Goal: Task Accomplishment & Management: Manage account settings

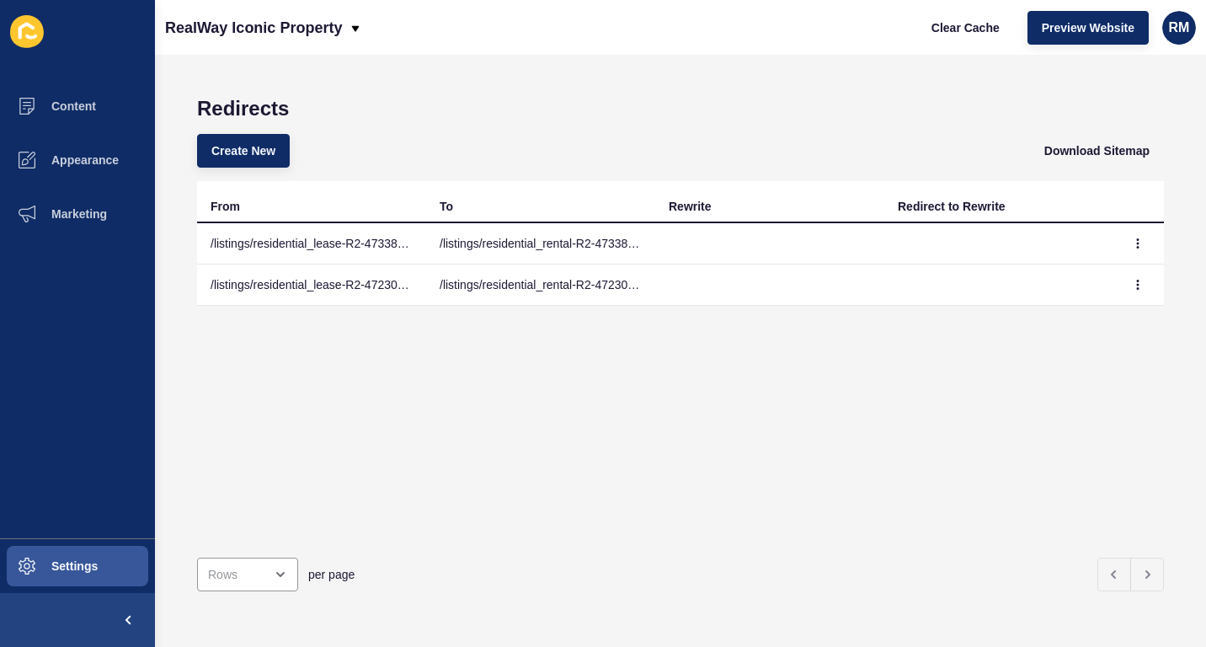
click at [446, 111] on h1 "Redirects" at bounding box center [680, 109] width 967 height 24
click at [1192, 585] on div "Redirects Create New Download Sitemap From To Rewrite Redirect to Rewrite /list…" at bounding box center [680, 351] width 1051 height 592
click at [1177, 473] on div "Redirects Create New Download Sitemap From To Rewrite Redirect to Rewrite /list…" at bounding box center [680, 351] width 1051 height 592
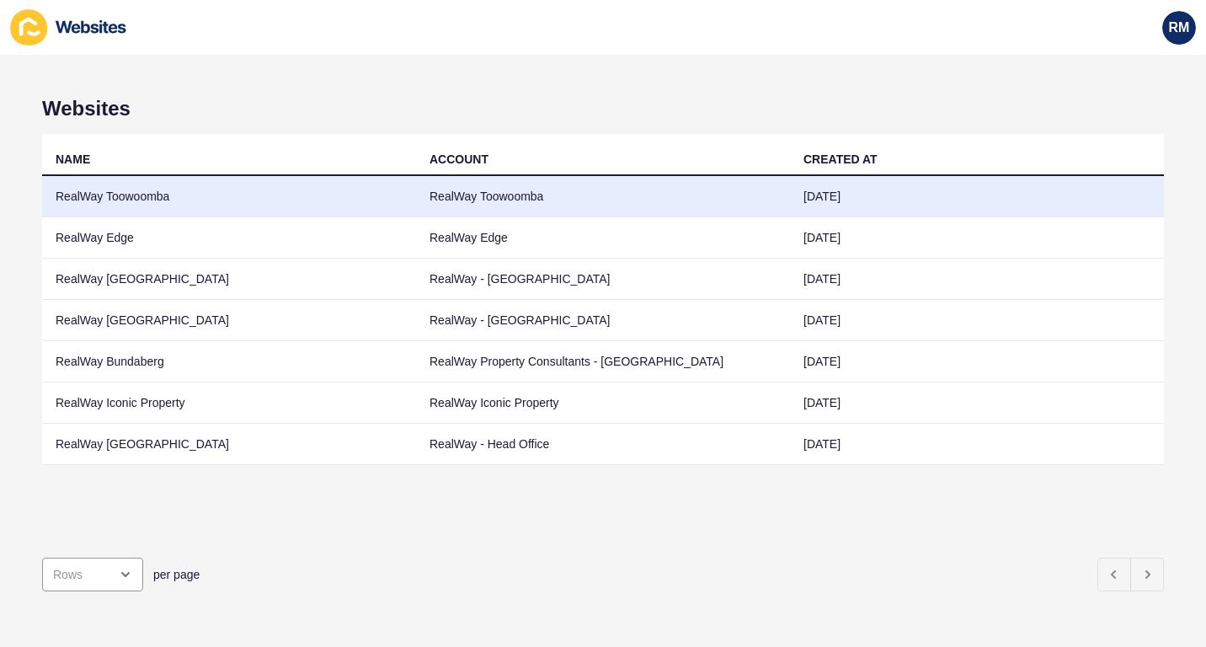
click at [259, 195] on td "RealWay Toowoomba" at bounding box center [229, 196] width 374 height 41
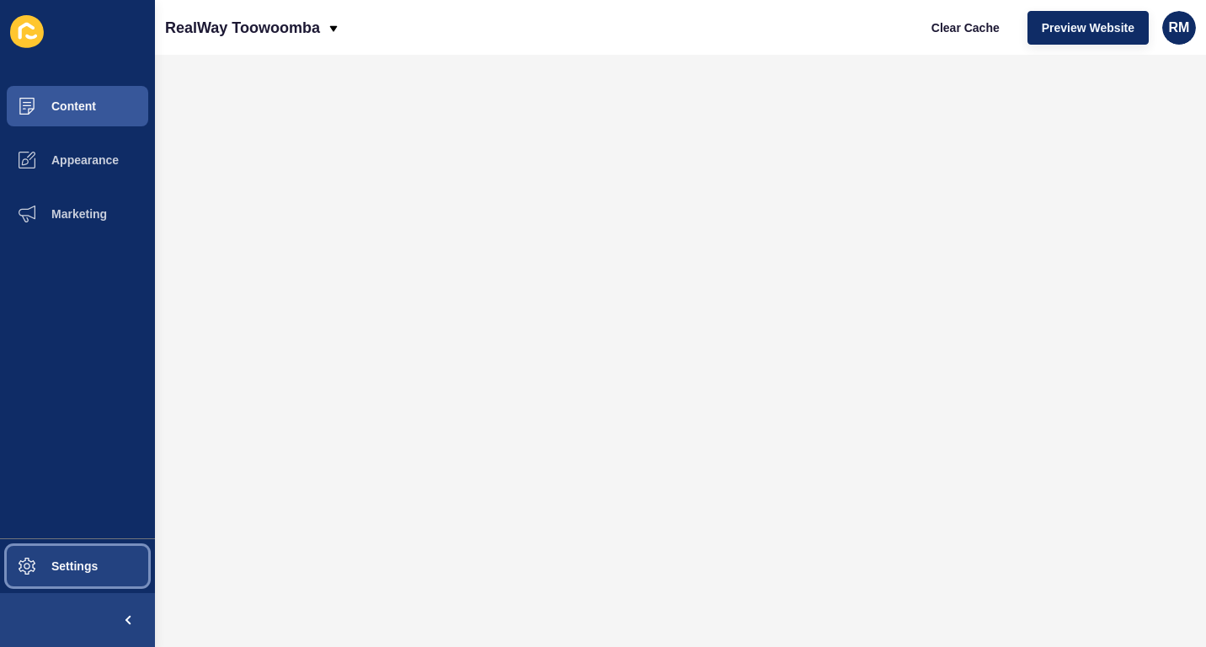
click at [81, 563] on span "Settings" at bounding box center [47, 565] width 100 height 13
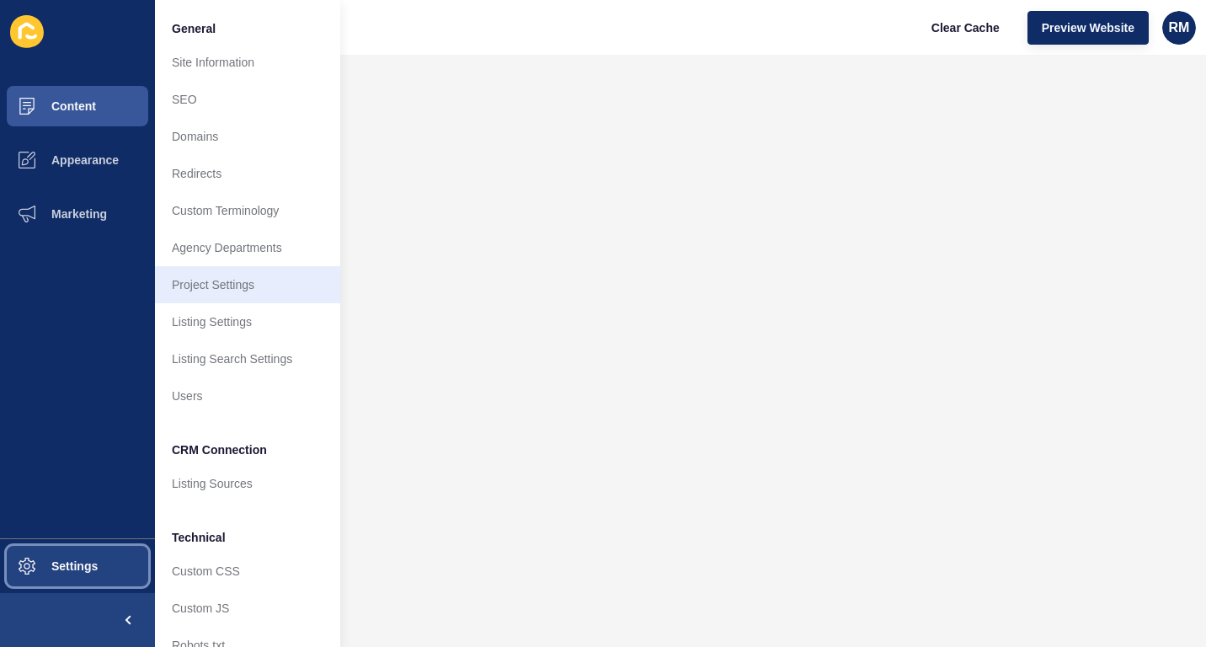
scroll to position [40, 0]
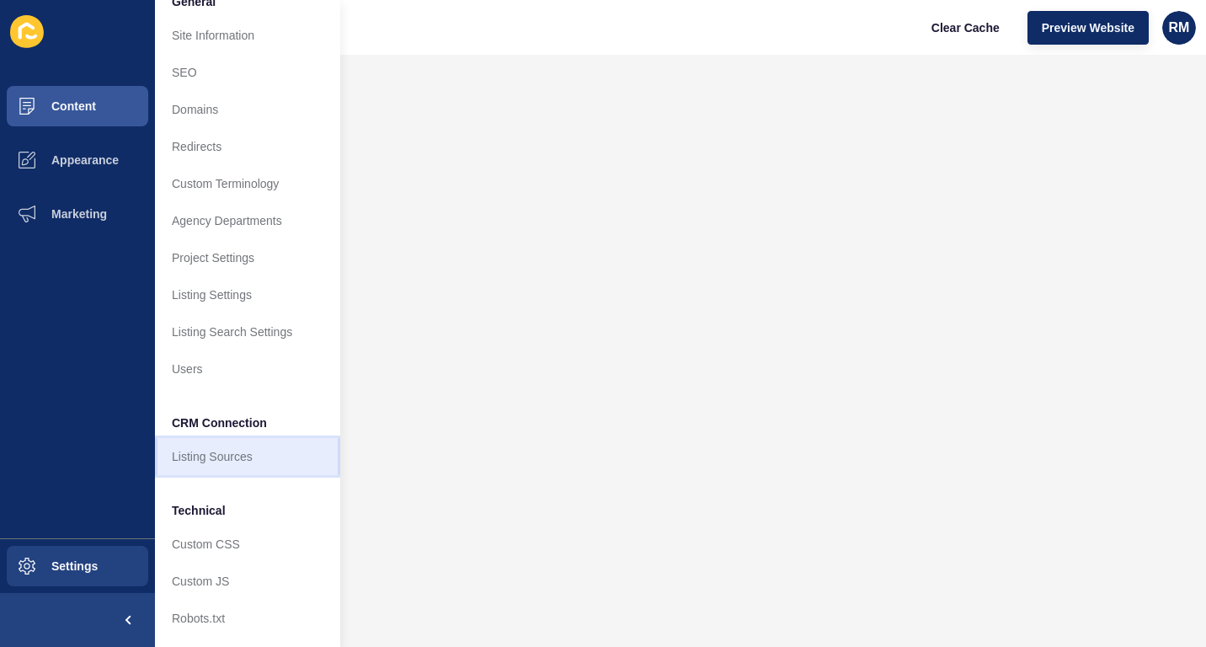
click at [246, 439] on link "Listing Sources" at bounding box center [247, 456] width 185 height 37
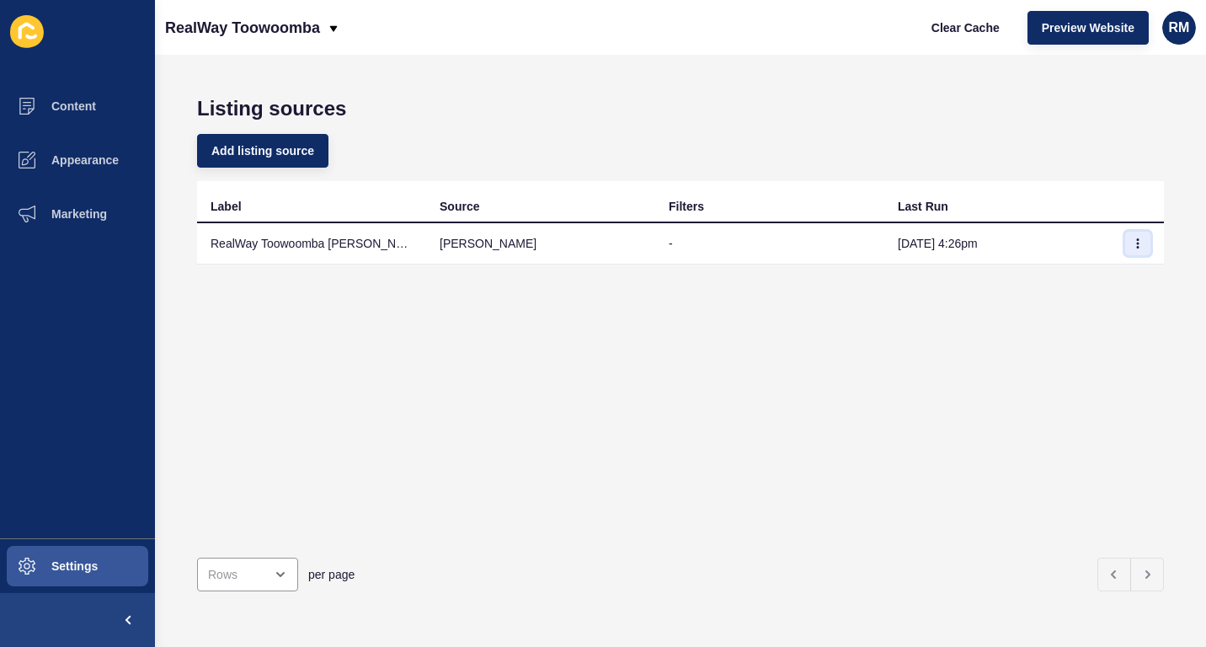
click at [1133, 244] on icon "button" at bounding box center [1138, 243] width 10 height 10
click at [1077, 289] on link "Sync now" at bounding box center [1079, 277] width 118 height 37
click at [713, 273] on div "Label Source Filters Last Run RealWay Toowoomba [PERSON_NAME] Feed [PERSON_NAME…" at bounding box center [680, 362] width 967 height 363
click at [321, 24] on div "RealWay Toowoomba" at bounding box center [252, 28] width 175 height 42
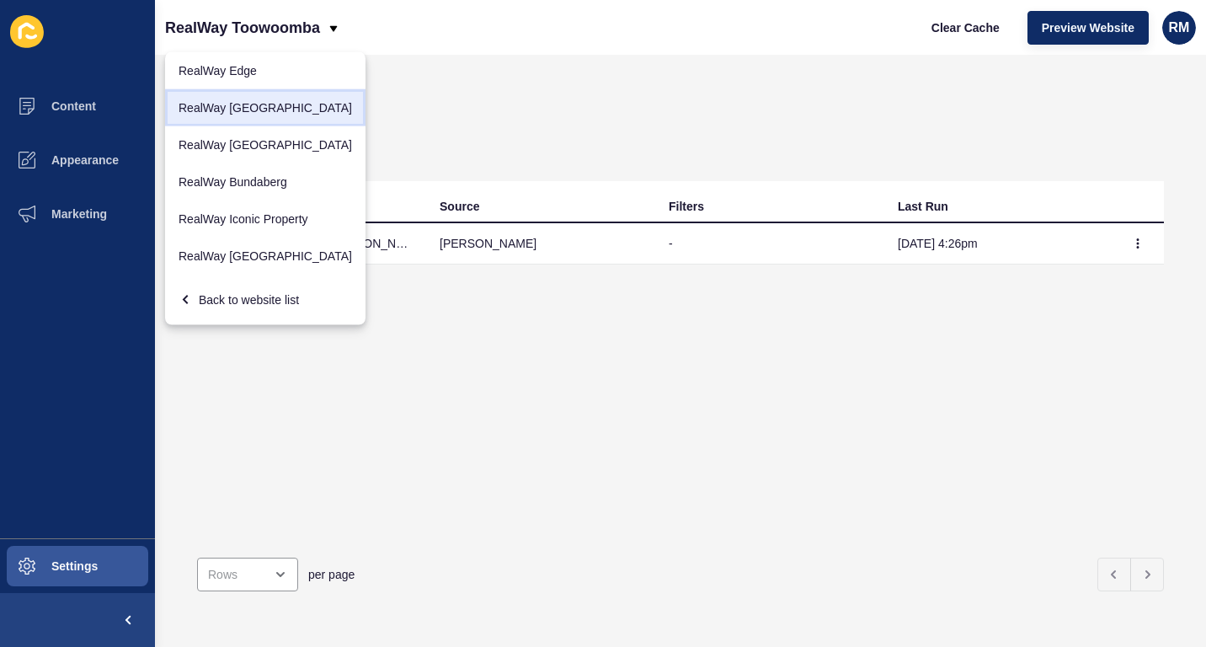
click at [269, 94] on link "RealWay Hervey Bay" at bounding box center [265, 107] width 200 height 37
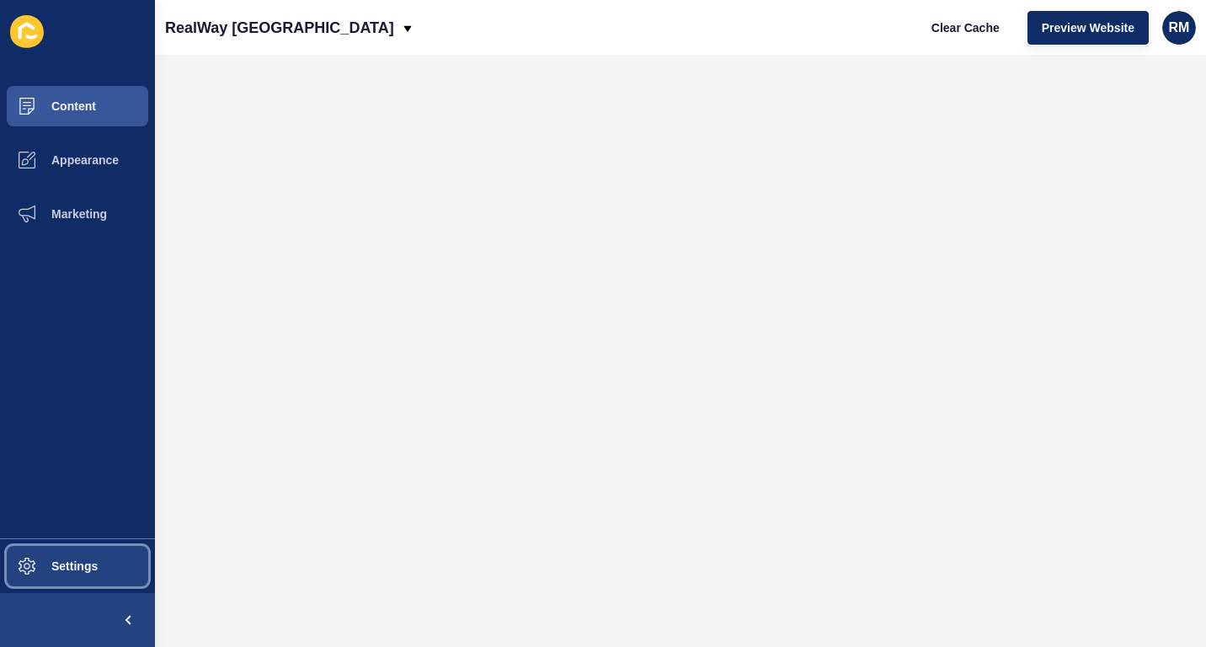
click at [82, 556] on button "Settings" at bounding box center [77, 566] width 155 height 54
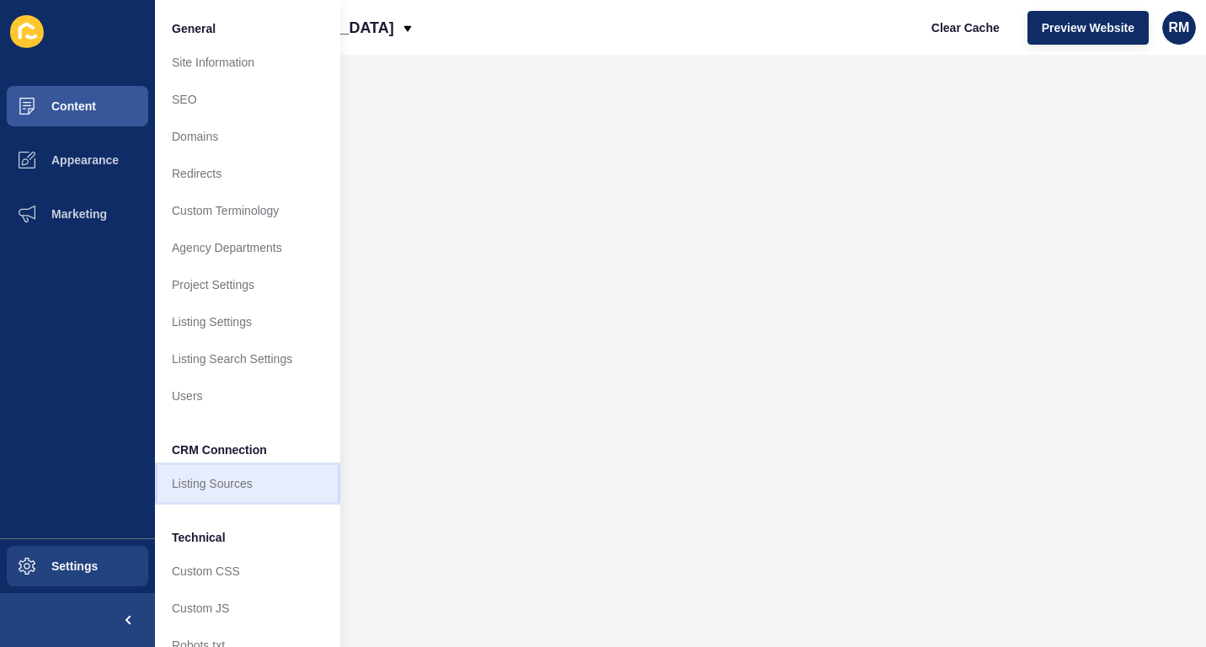
click at [259, 478] on link "Listing Sources" at bounding box center [247, 483] width 185 height 37
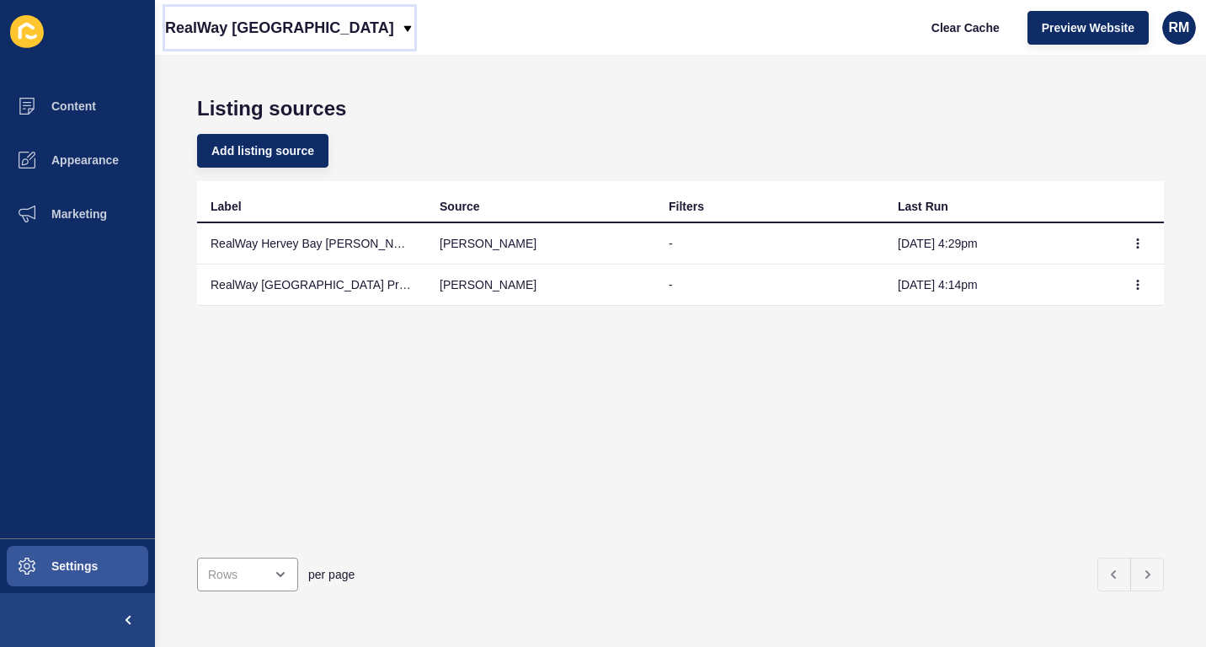
click at [240, 45] on p "RealWay Hervey Bay" at bounding box center [279, 28] width 229 height 42
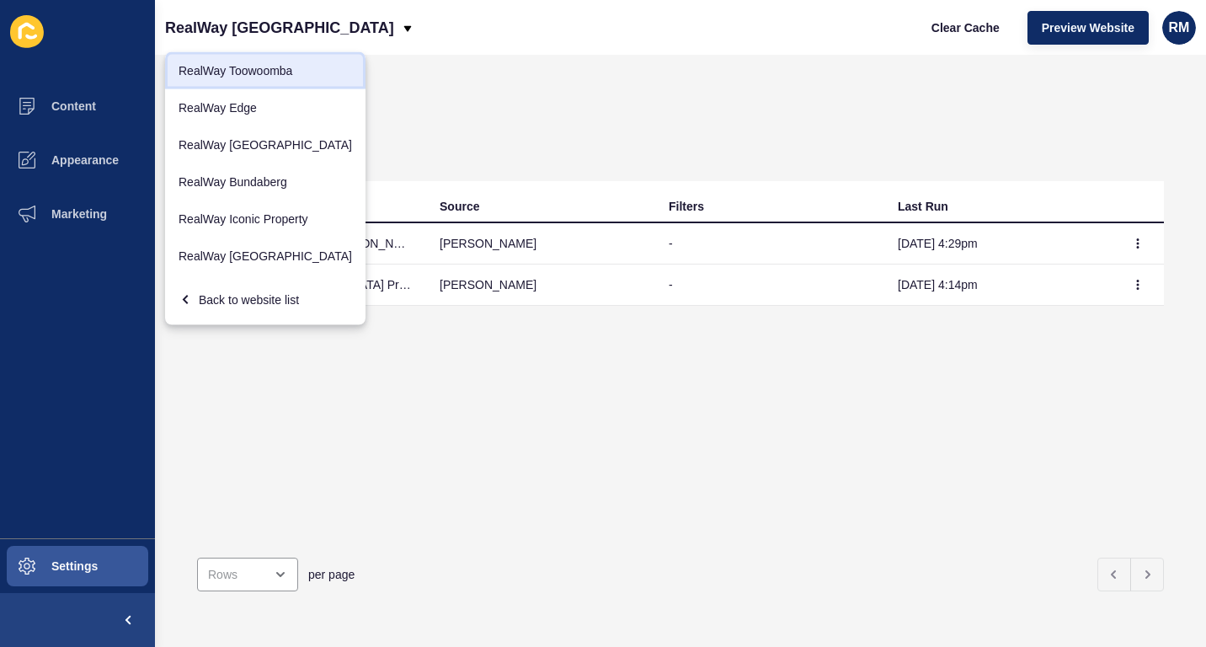
click at [244, 63] on link "RealWay Toowoomba" at bounding box center [265, 70] width 200 height 37
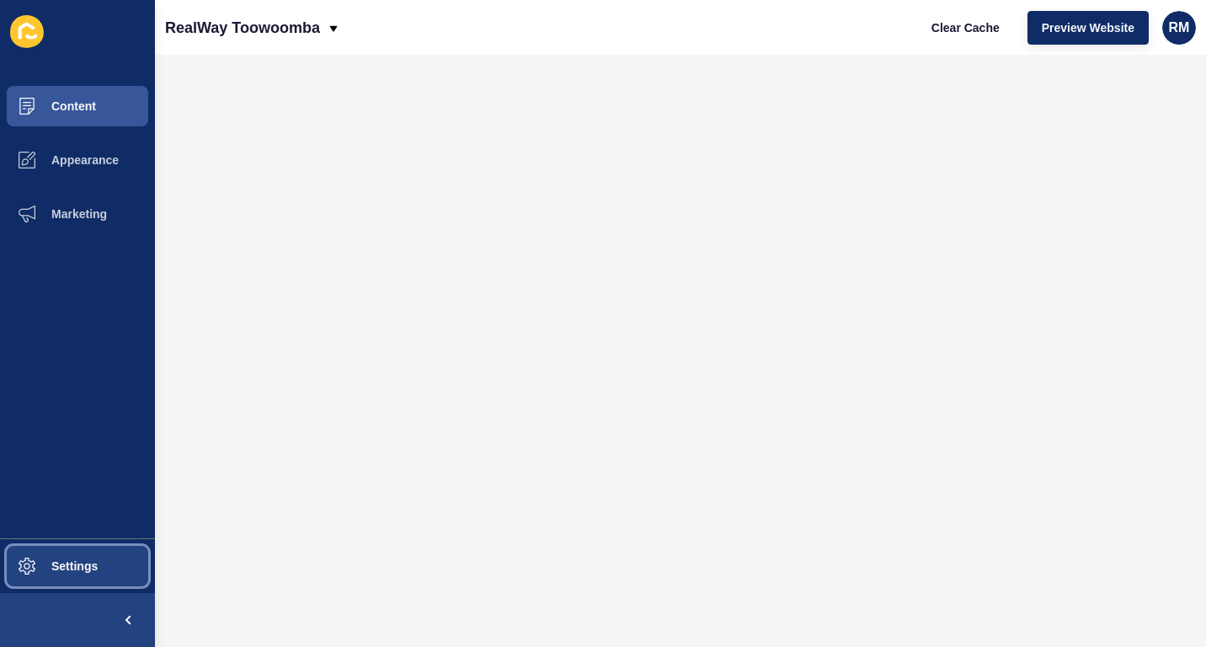
click at [87, 569] on span "Settings" at bounding box center [47, 565] width 100 height 13
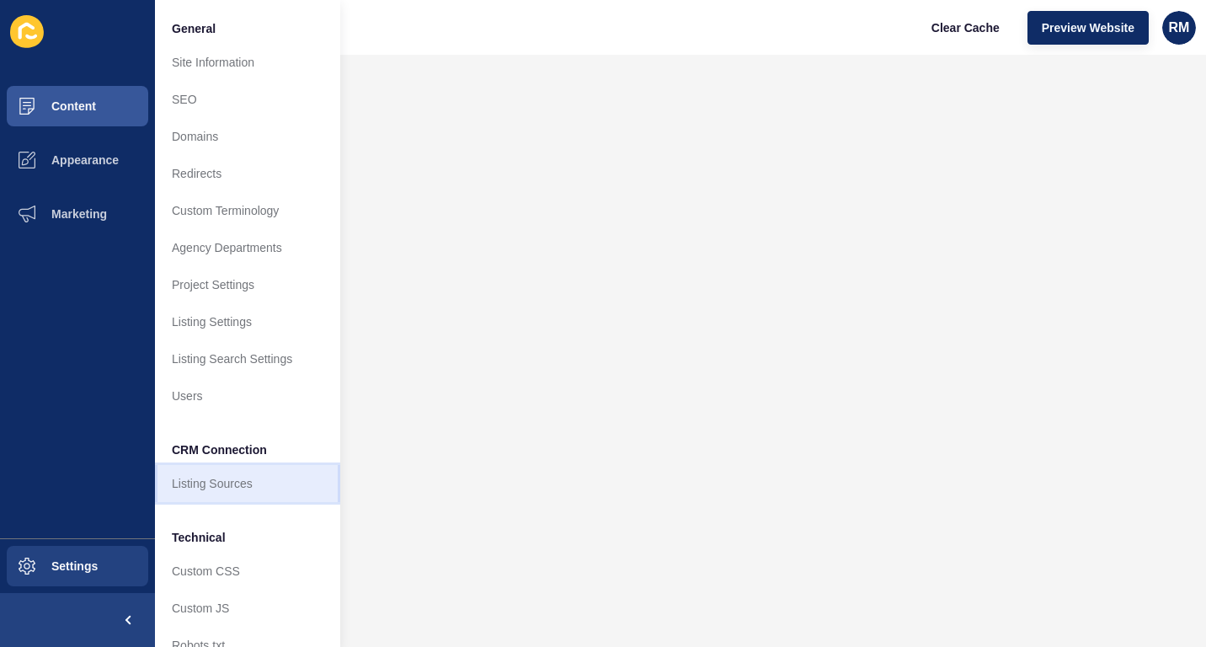
click at [243, 472] on link "Listing Sources" at bounding box center [247, 483] width 185 height 37
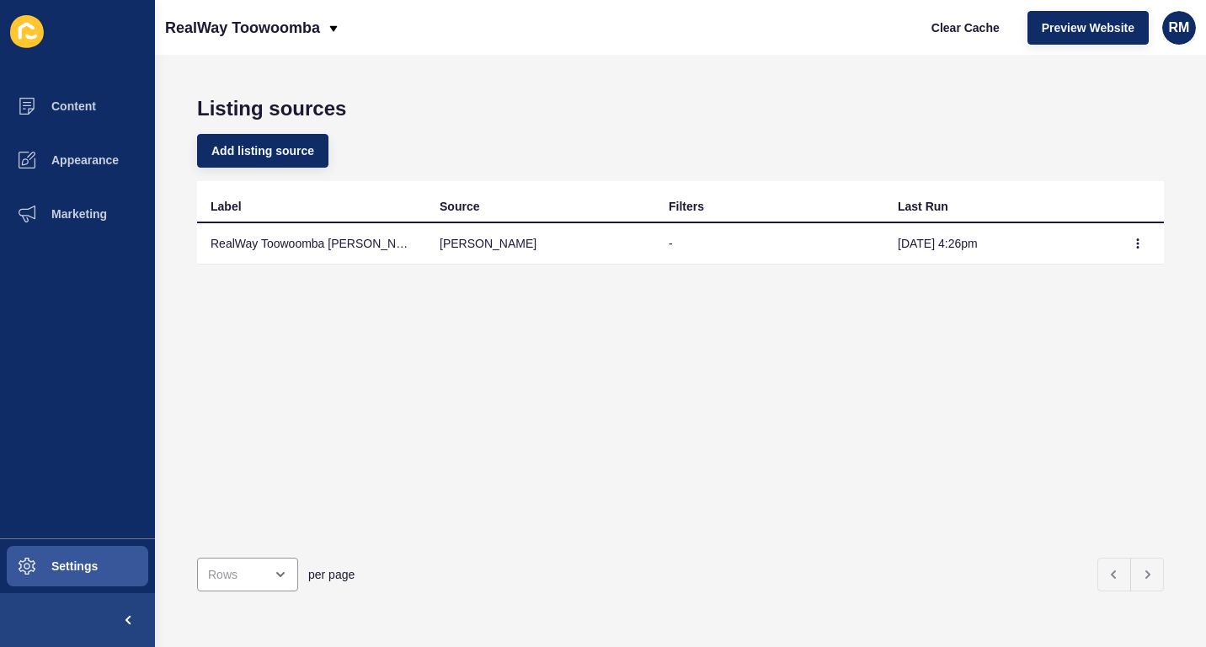
click at [759, 111] on h1 "Listing sources" at bounding box center [680, 109] width 967 height 24
click at [310, 25] on p "RealWay Toowoomba" at bounding box center [242, 28] width 155 height 42
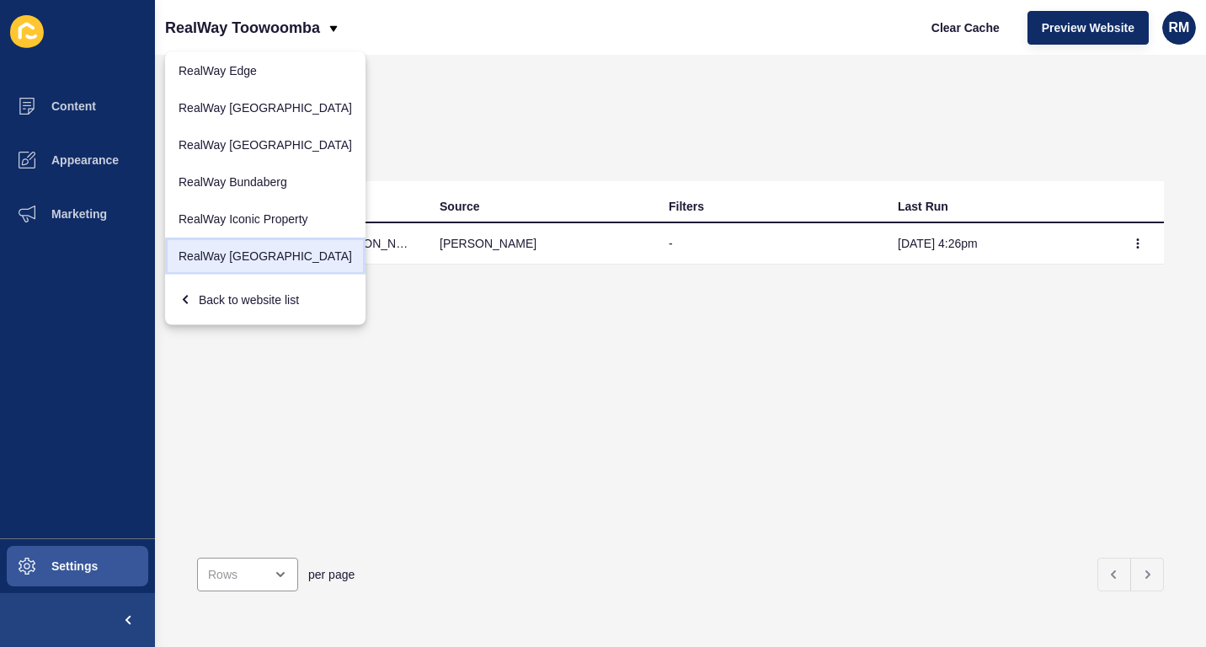
click at [276, 247] on link "RealWay [GEOGRAPHIC_DATA]" at bounding box center [265, 255] width 200 height 37
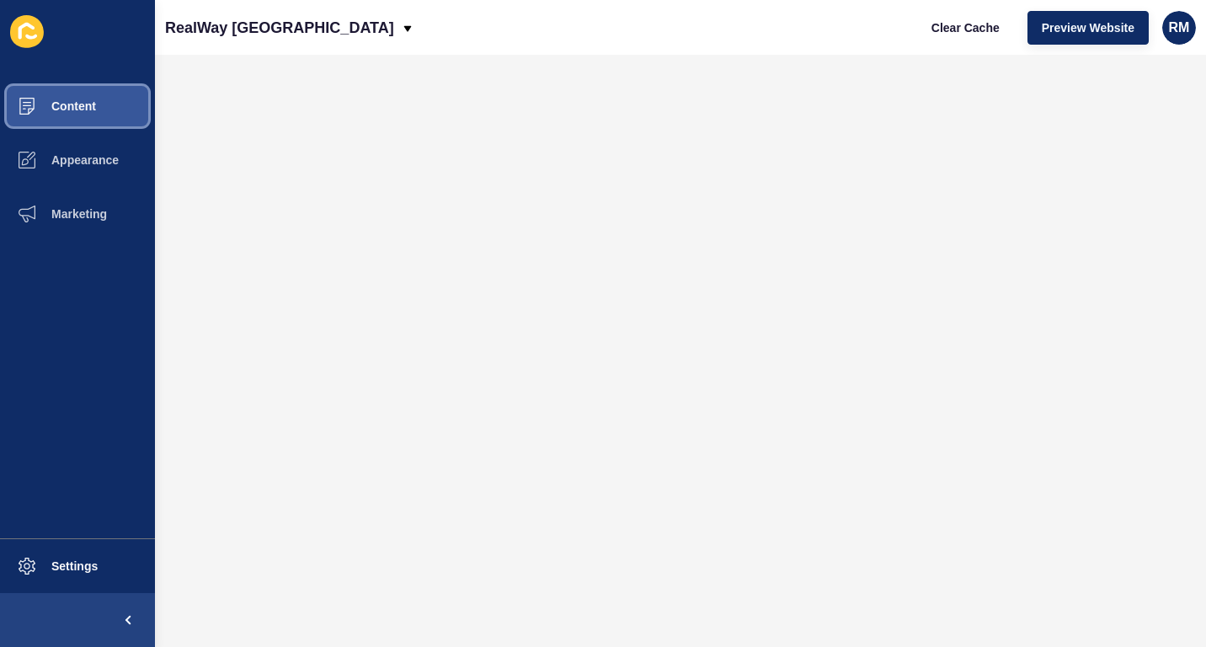
click at [41, 109] on span "Content" at bounding box center [46, 105] width 99 height 13
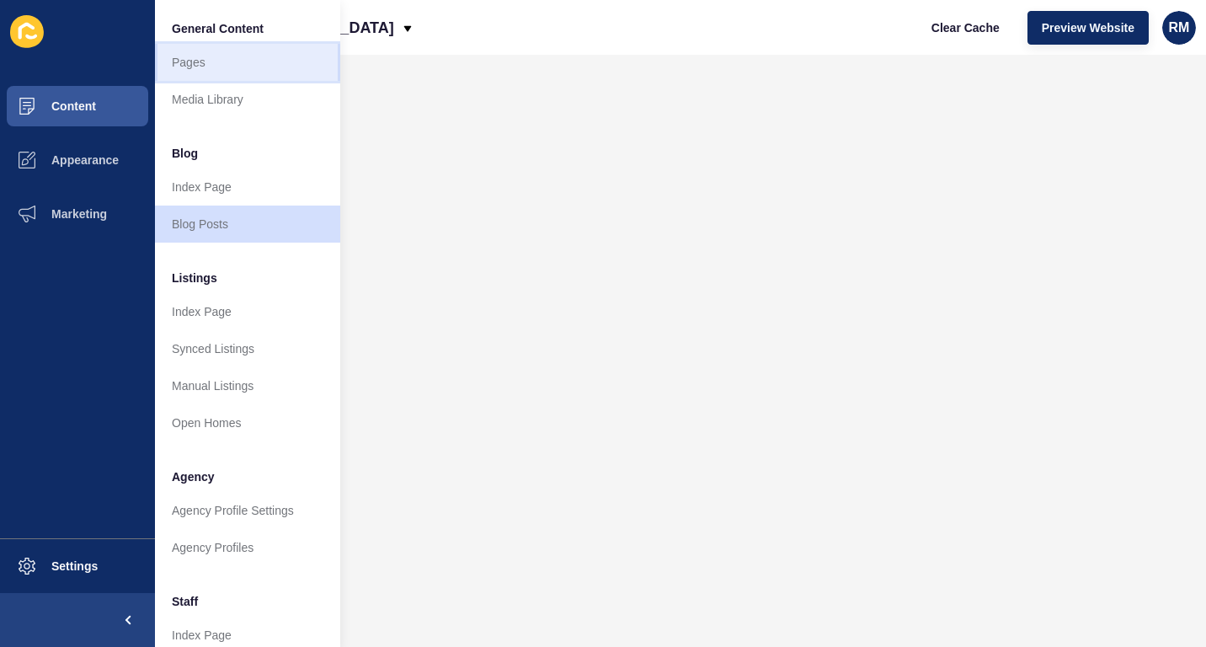
click at [241, 64] on link "Pages" at bounding box center [247, 62] width 185 height 37
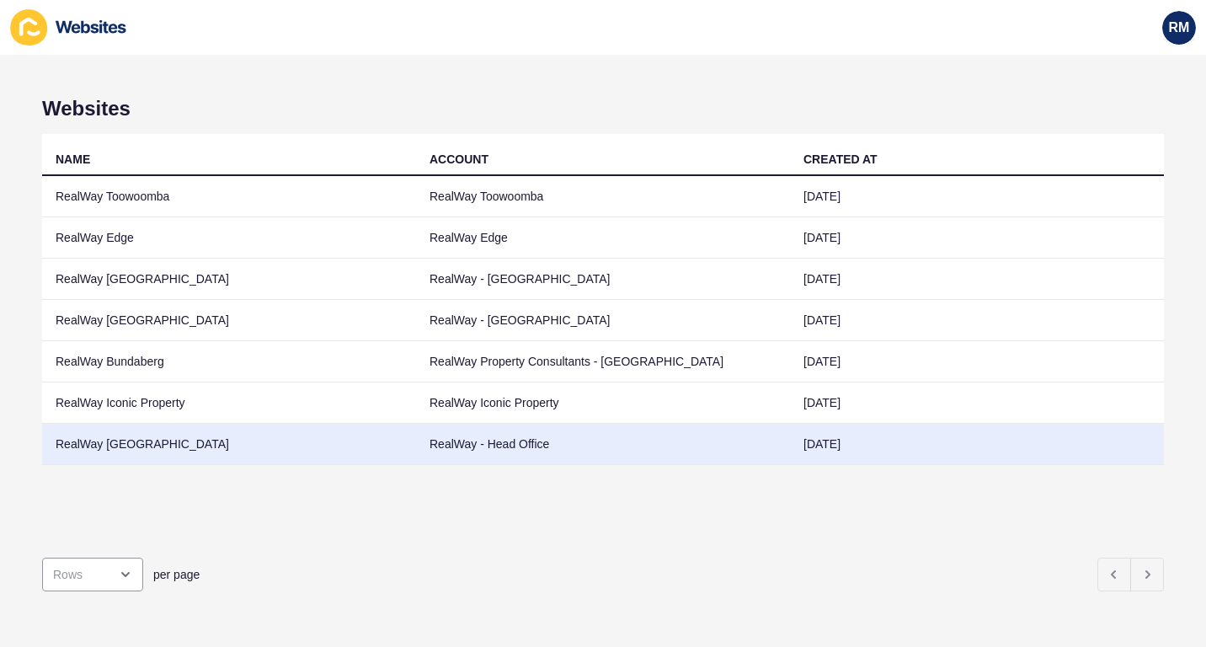
click at [174, 451] on td "RealWay [GEOGRAPHIC_DATA]" at bounding box center [229, 444] width 374 height 41
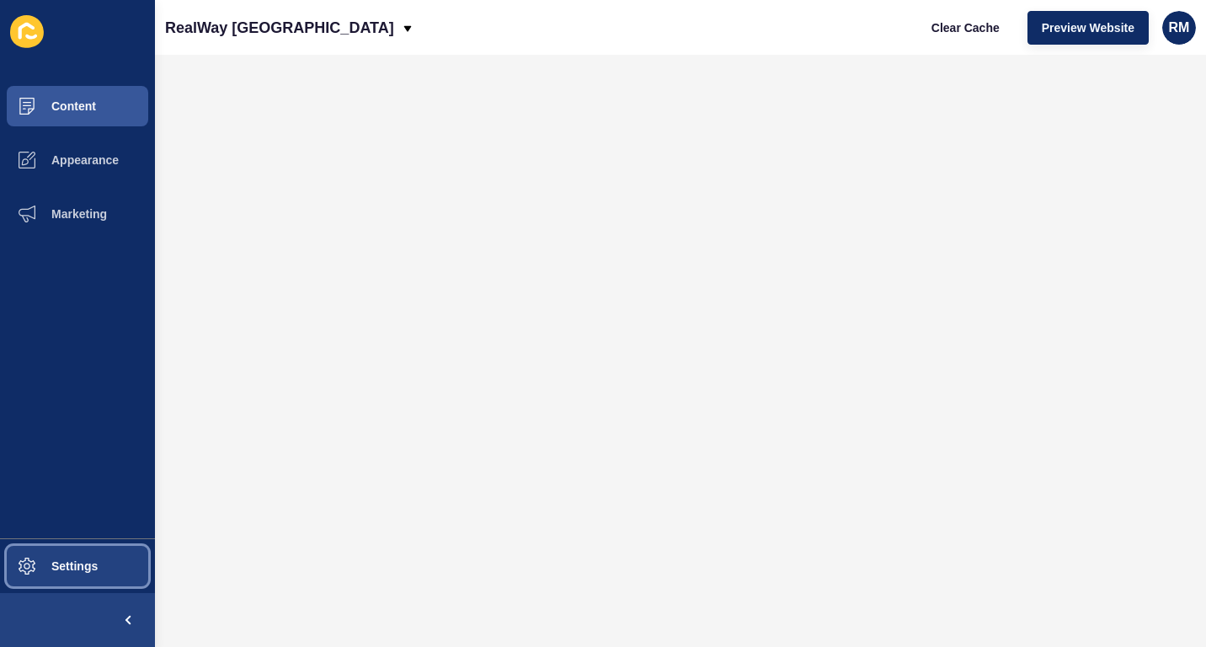
click at [71, 546] on button "Settings" at bounding box center [77, 566] width 155 height 54
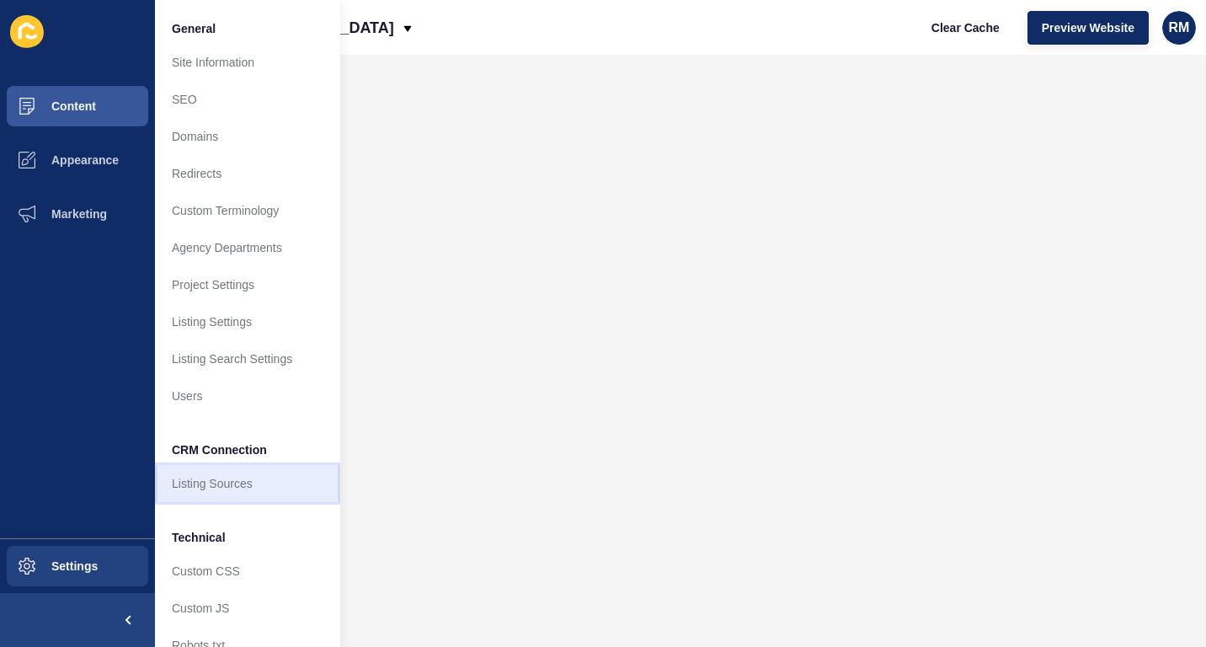
click at [257, 499] on link "Listing Sources" at bounding box center [247, 483] width 185 height 37
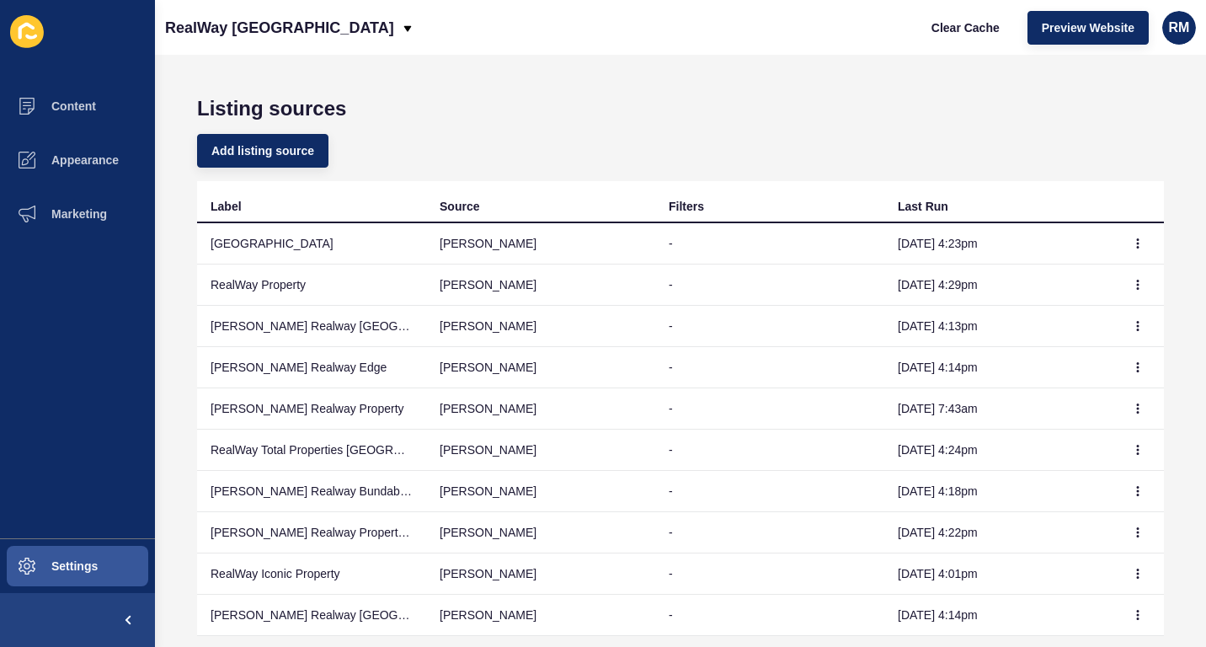
scroll to position [104, 0]
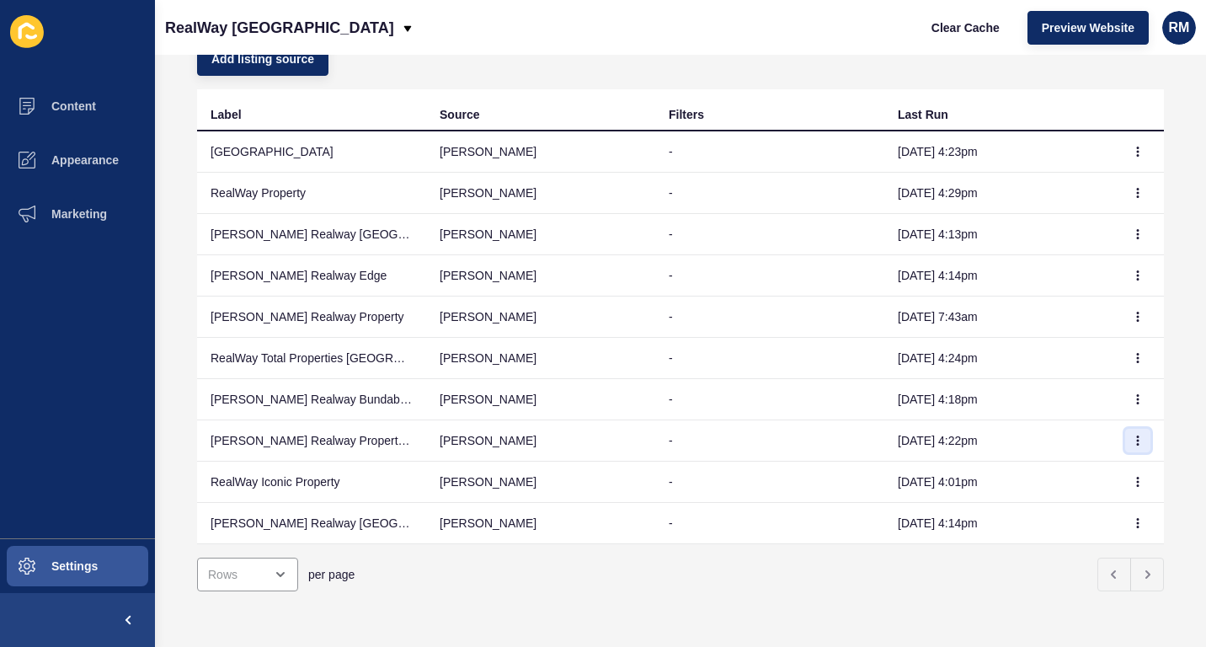
click at [1138, 436] on icon "button" at bounding box center [1138, 440] width 1 height 8
click at [1069, 445] on link "Sync now" at bounding box center [1079, 461] width 118 height 37
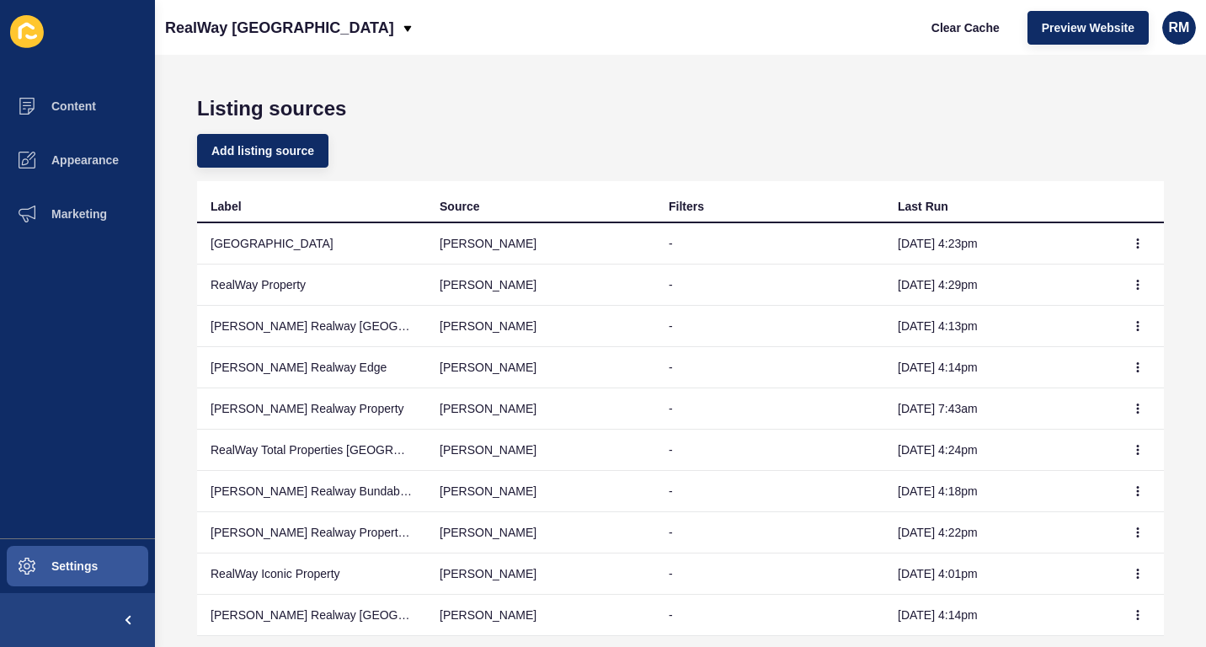
scroll to position [104, 0]
click at [71, 108] on span "Content" at bounding box center [46, 105] width 99 height 13
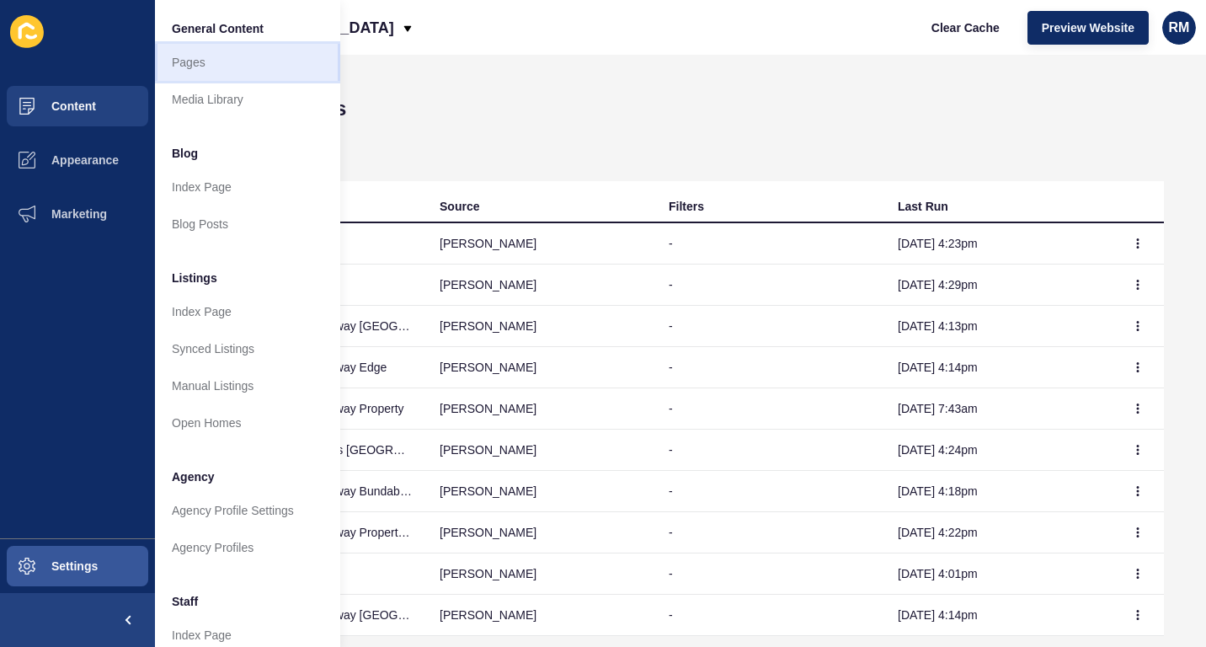
click at [273, 74] on link "Pages" at bounding box center [247, 62] width 185 height 37
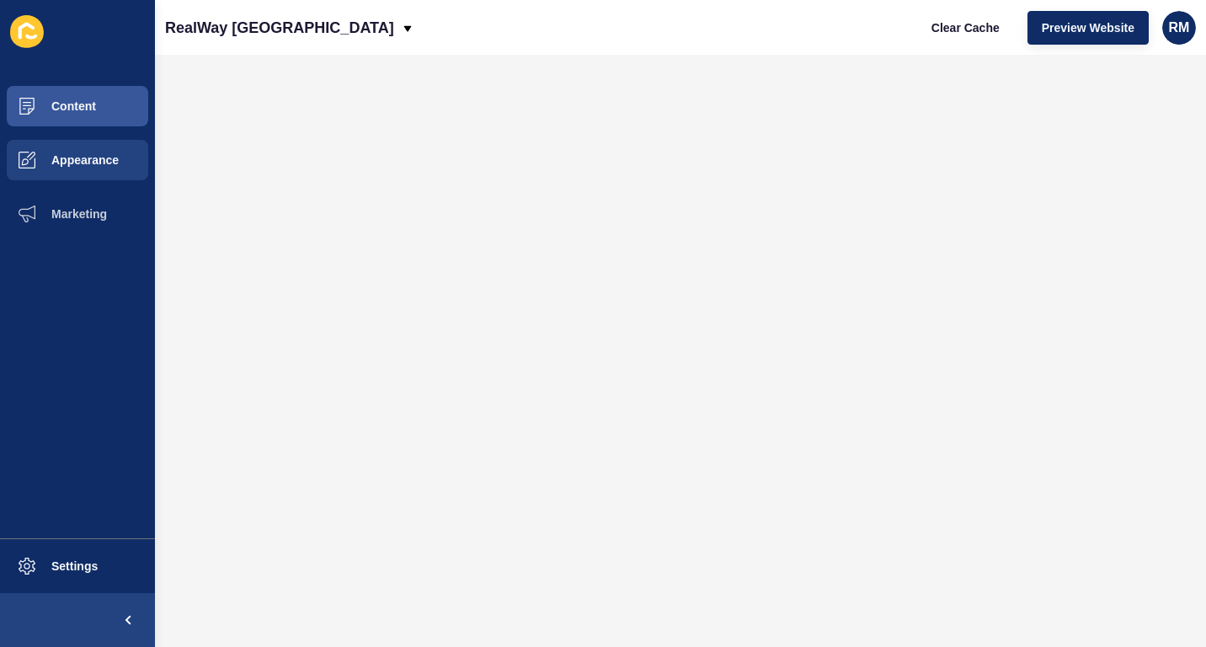
drag, startPoint x: 30, startPoint y: 69, endPoint x: 34, endPoint y: 135, distance: 65.8
click at [34, 135] on div "Content Appearance Marketing Settings" at bounding box center [77, 323] width 155 height 647
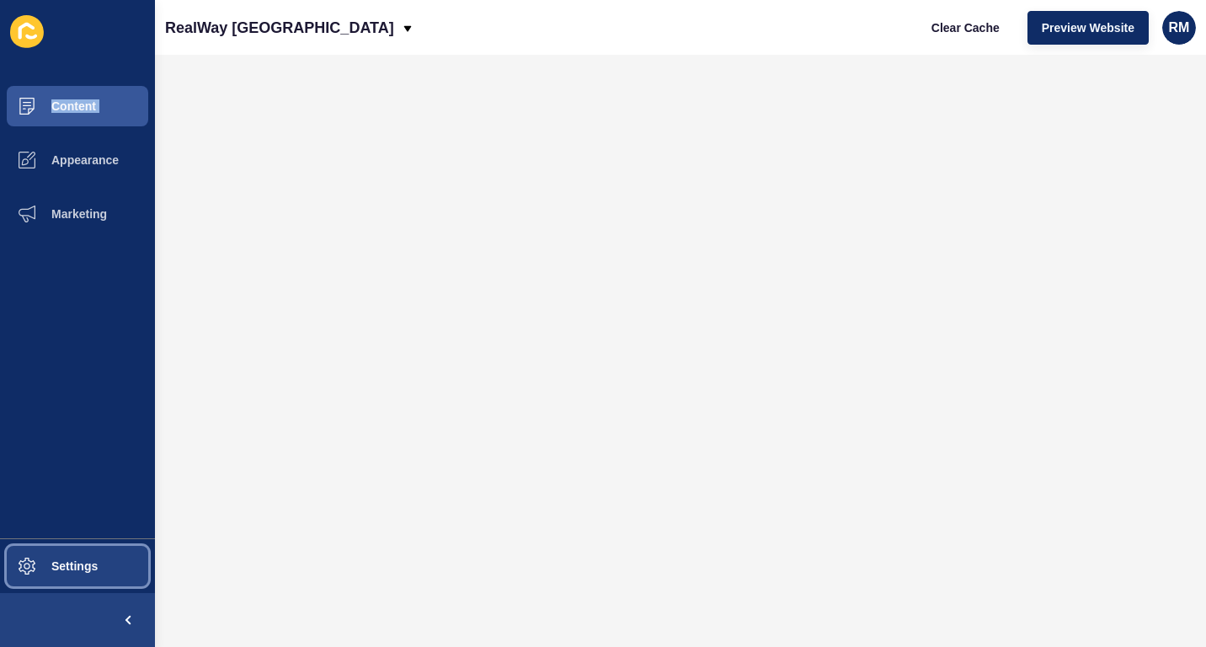
click at [52, 586] on span at bounding box center [27, 566] width 54 height 54
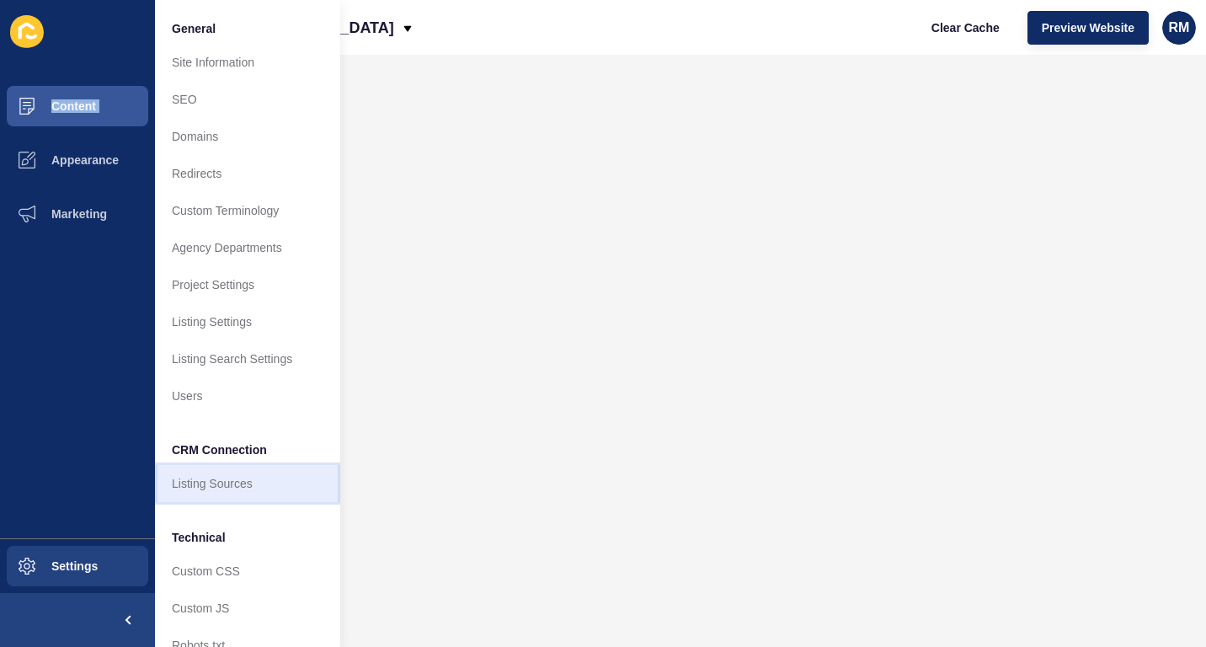
click at [269, 500] on link "Listing Sources" at bounding box center [247, 483] width 185 height 37
